Goal: Information Seeking & Learning: Find contact information

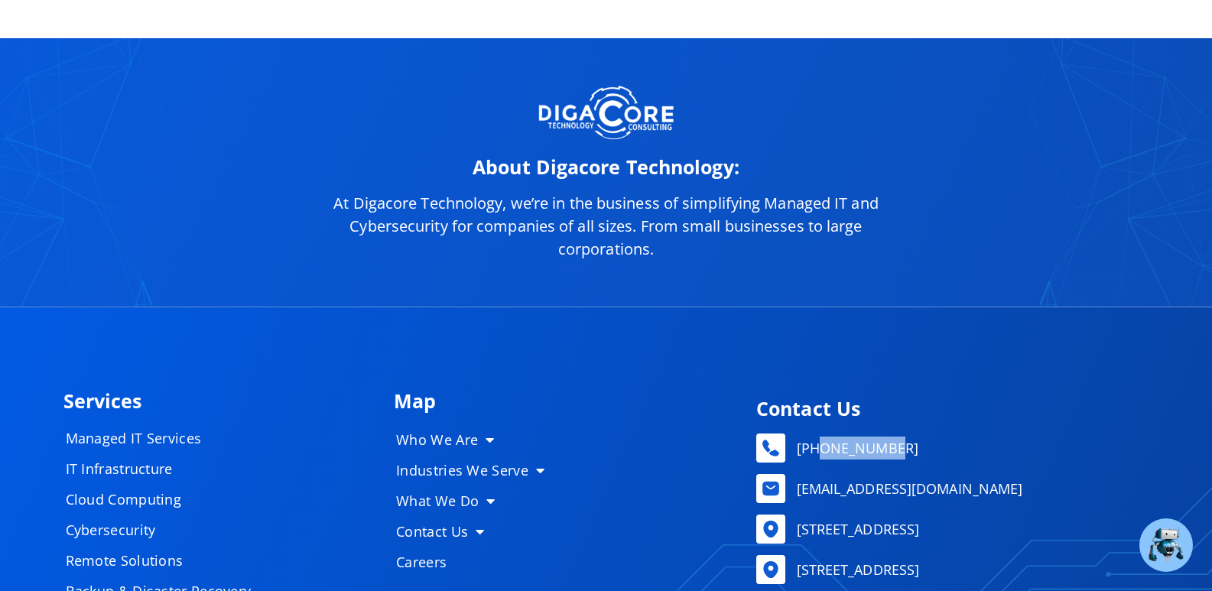
scroll to position [7435, 0]
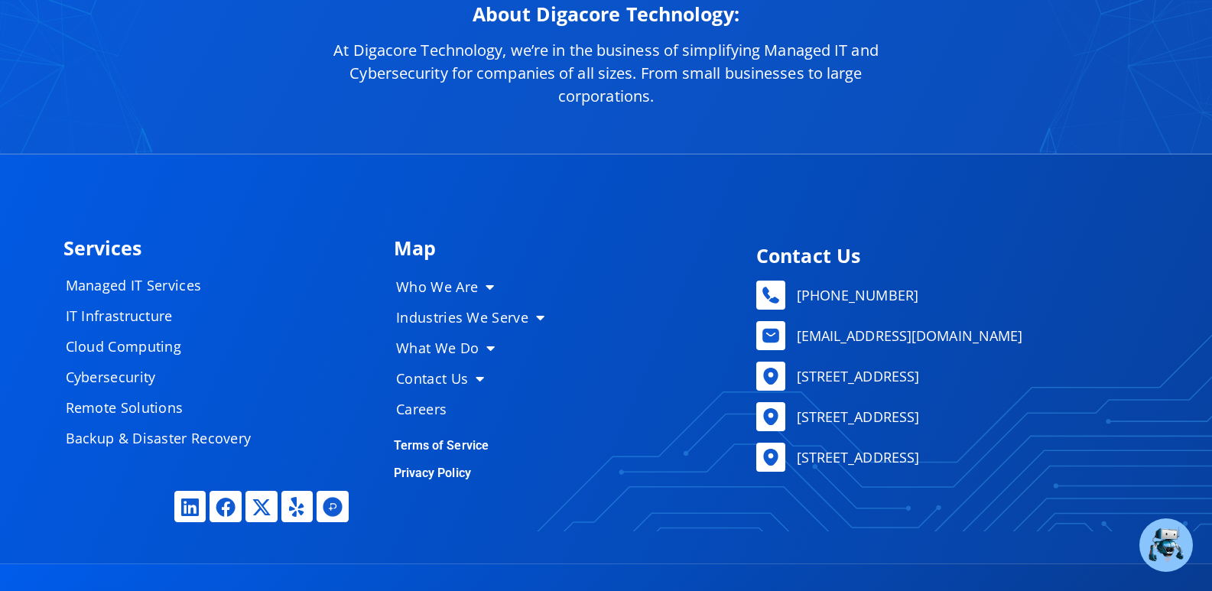
click at [823, 253] on h4 "Contact Us" at bounding box center [948, 255] width 385 height 19
click at [434, 471] on link "Privacy Policy" at bounding box center [432, 473] width 77 height 15
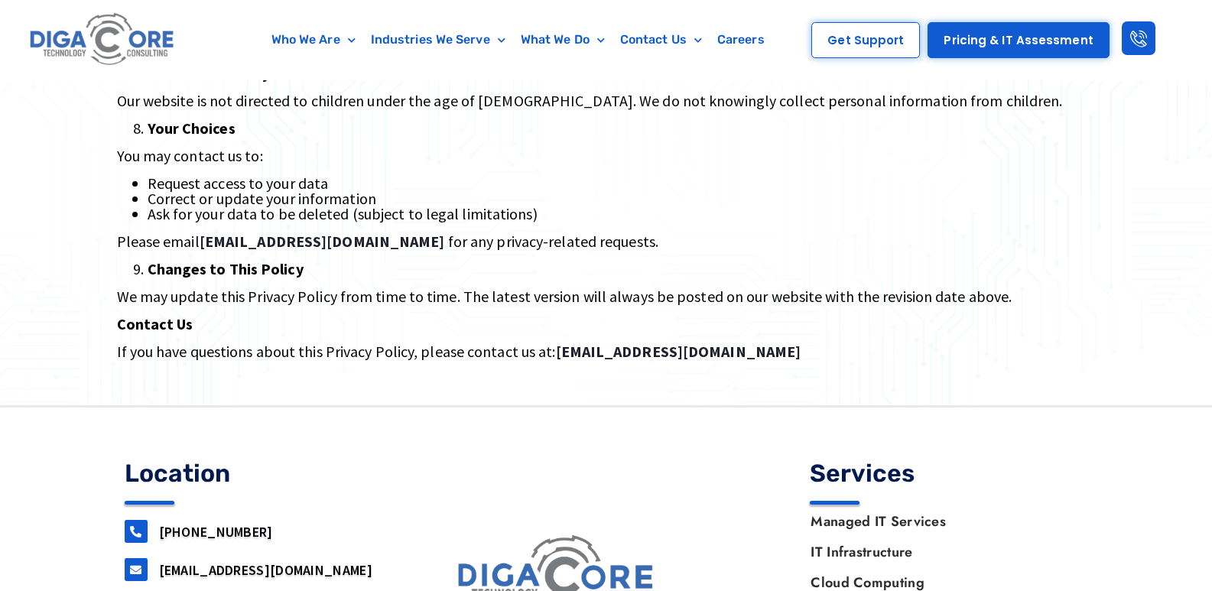
scroll to position [1274, 0]
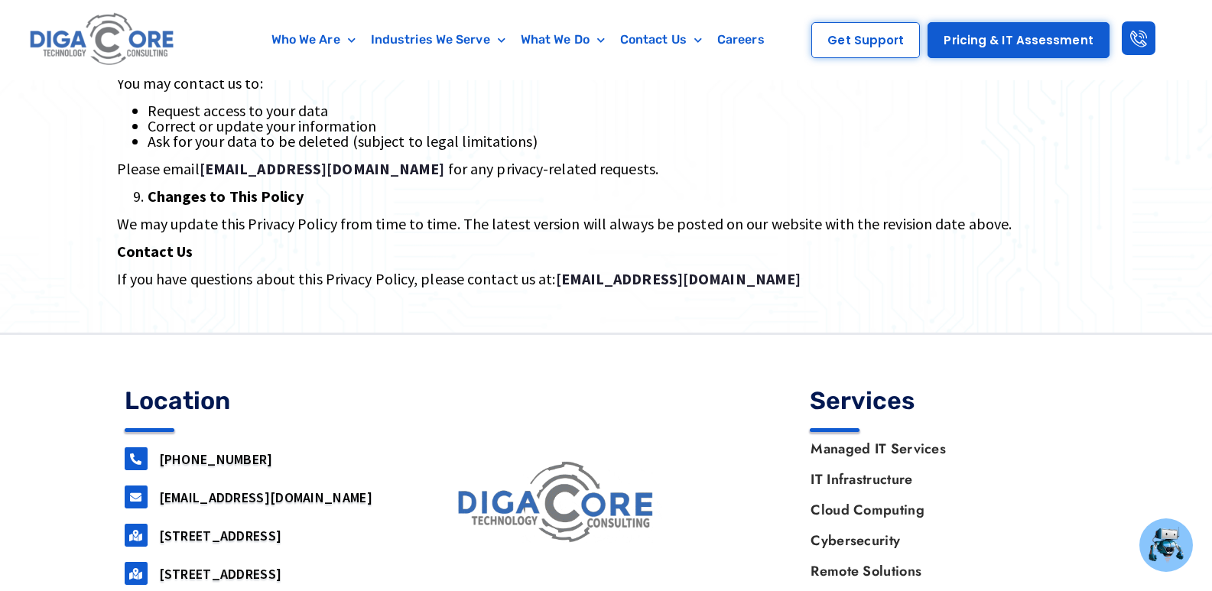
drag, startPoint x: 257, startPoint y: 364, endPoint x: 154, endPoint y: 368, distance: 103.3
click at [154, 447] on div "[PHONE_NUMBER]" at bounding box center [264, 458] width 278 height 23
copy link "[PHONE_NUMBER]"
drag, startPoint x: 152, startPoint y: 437, endPoint x: 323, endPoint y: 446, distance: 171.4
click at [323, 524] on div "[STREET_ADDRESS]" at bounding box center [264, 535] width 278 height 23
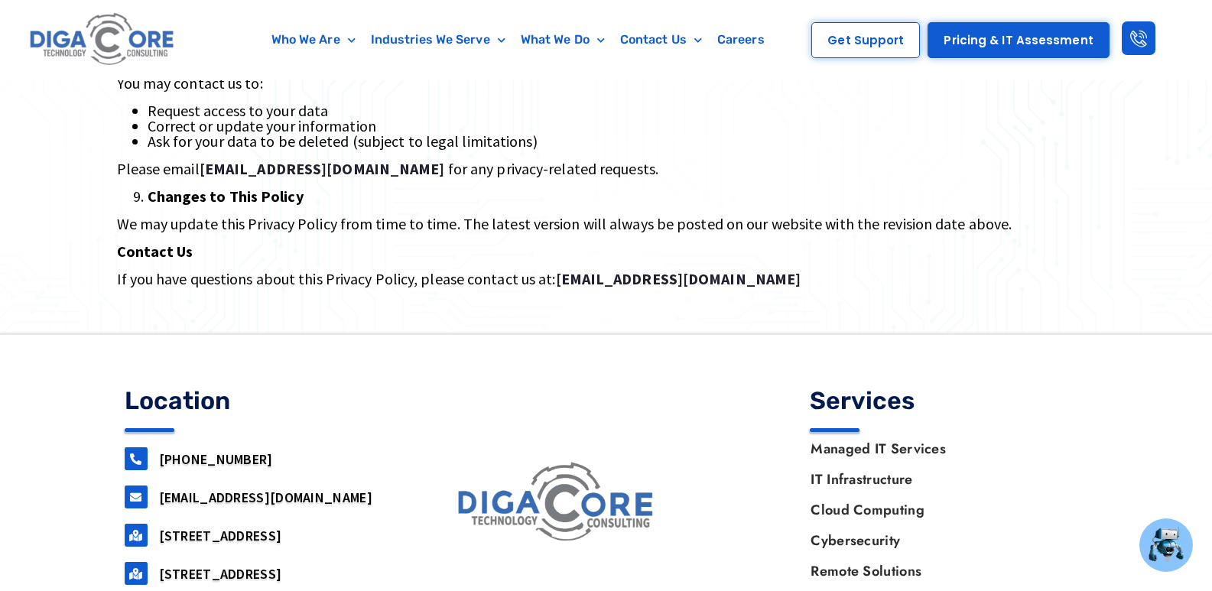
copy div "160 airport road, Suite 201"
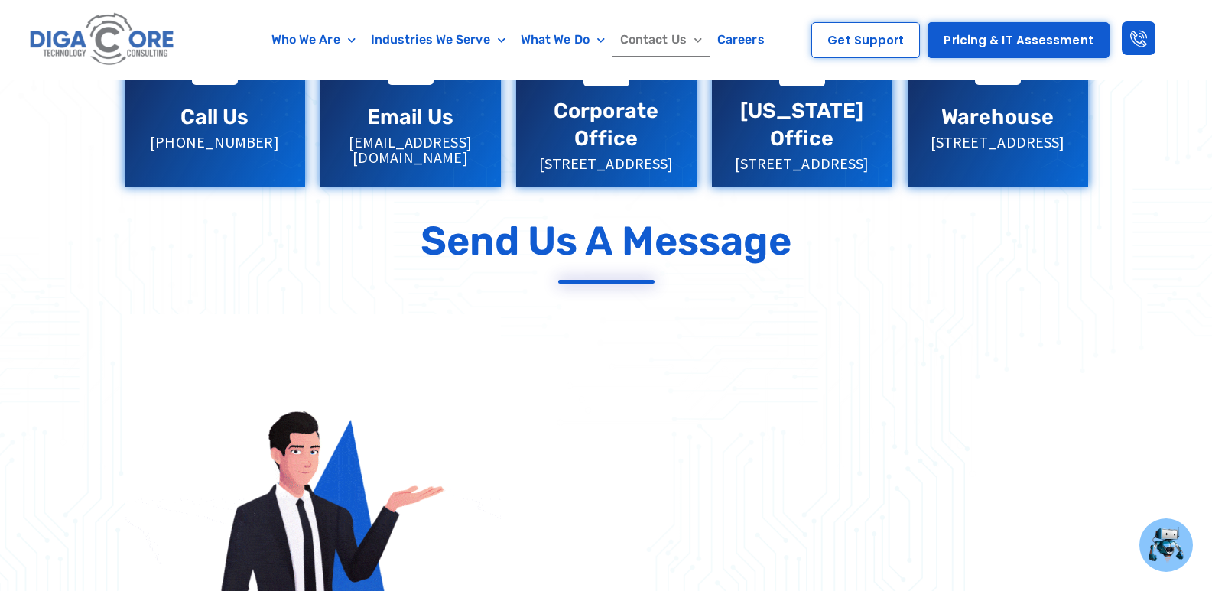
scroll to position [382, 0]
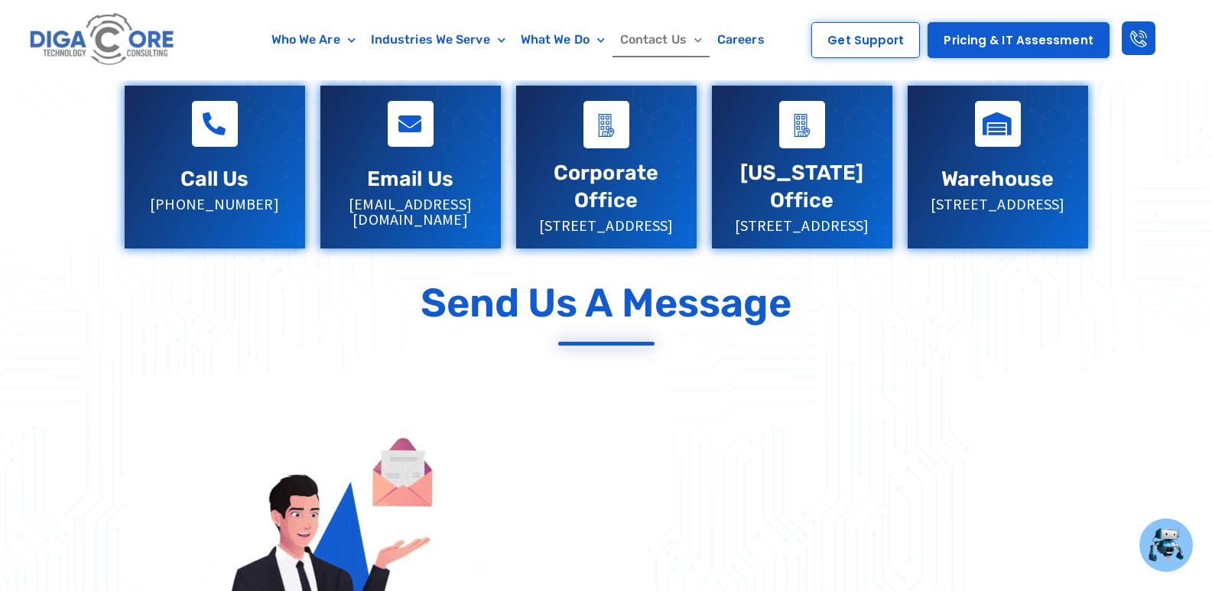
click at [591, 142] on link "Corporate Office" at bounding box center [606, 124] width 46 height 47
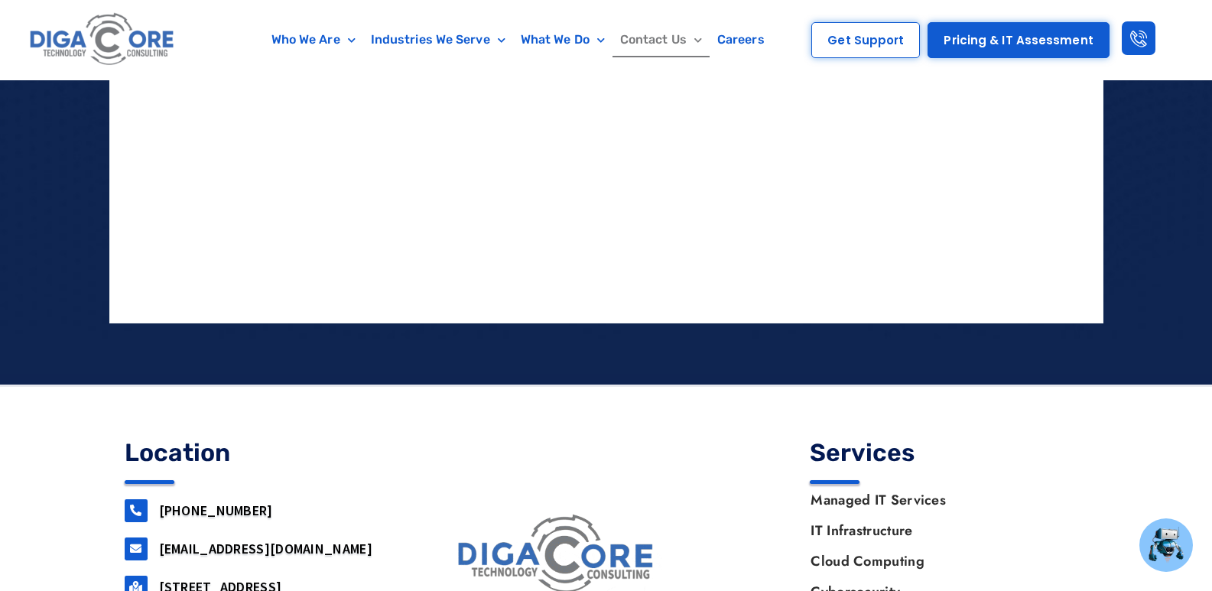
scroll to position [1780, 0]
